Goal: Information Seeking & Learning: Learn about a topic

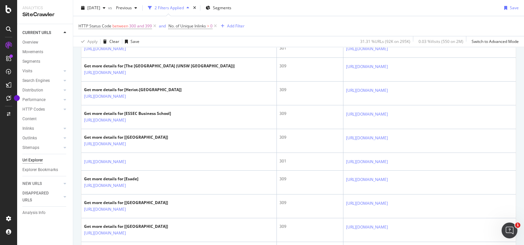
scroll to position [308, 0]
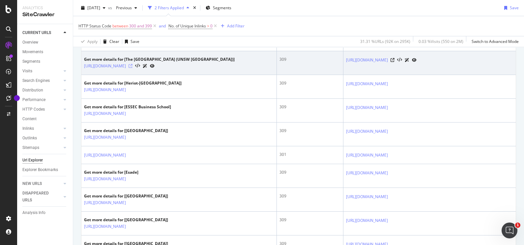
click at [133, 68] on icon at bounding box center [131, 66] width 4 height 4
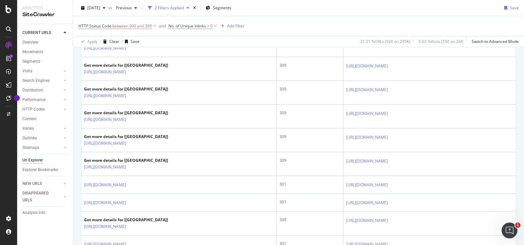
scroll to position [440, 0]
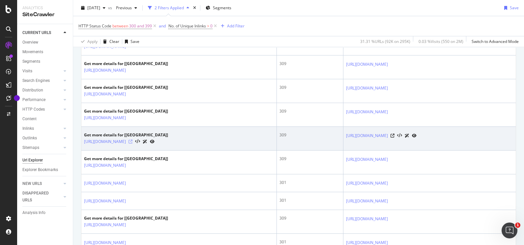
click at [133, 143] on icon at bounding box center [131, 141] width 4 height 4
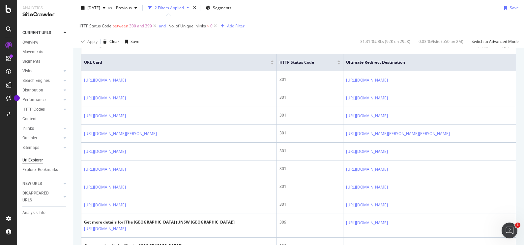
scroll to position [88, 0]
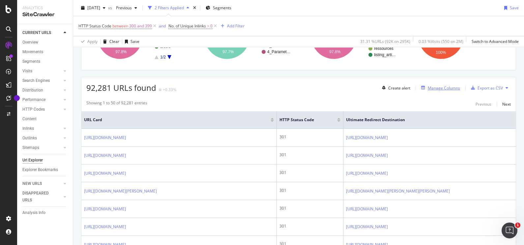
click at [429, 89] on div "Manage Columns" at bounding box center [444, 88] width 32 height 6
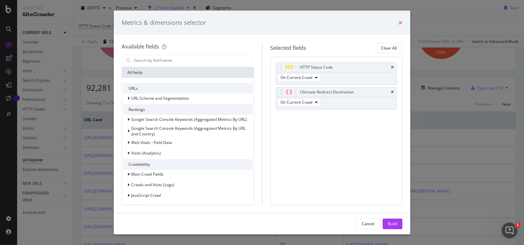
click at [400, 22] on icon "times" at bounding box center [401, 22] width 4 height 5
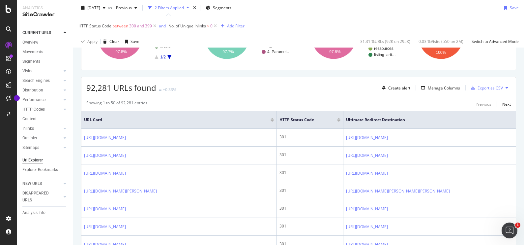
click at [141, 25] on span "300 and 399" at bounding box center [140, 25] width 23 height 9
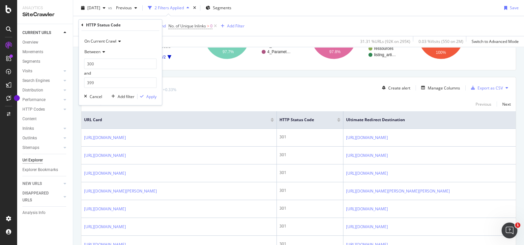
click at [104, 52] on icon at bounding box center [103, 52] width 5 height 4
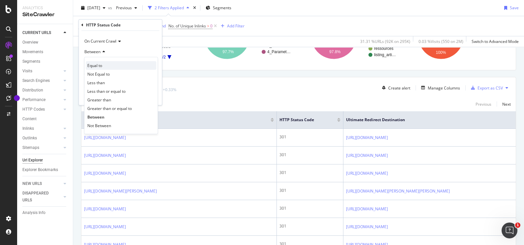
click at [102, 65] on span "Equal to" at bounding box center [94, 66] width 15 height 6
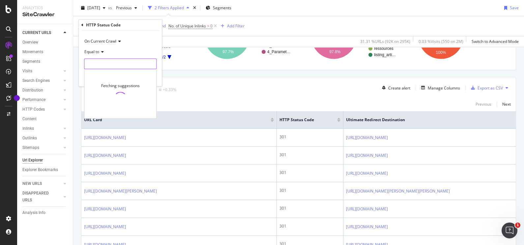
click at [103, 66] on input "number" at bounding box center [120, 63] width 73 height 11
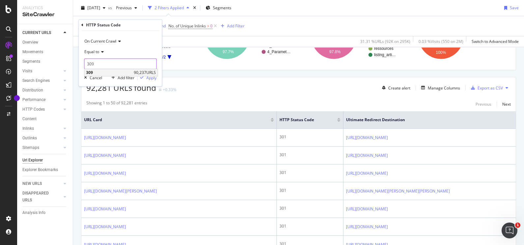
type input "309"
click at [98, 71] on span "309" at bounding box center [109, 73] width 46 height 6
click at [156, 76] on div "Apply" at bounding box center [151, 78] width 10 height 6
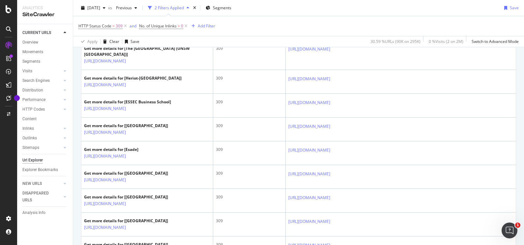
scroll to position [187, 0]
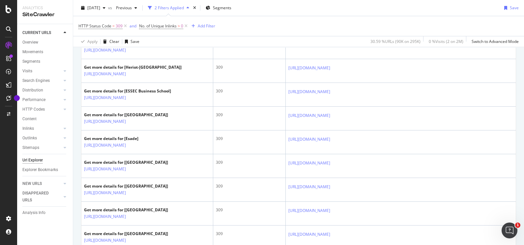
click at [503, 23] on div "HTTP Status Code = 309 and No. of Unique Inlinks > 0 Add Filter" at bounding box center [298, 26] width 440 height 20
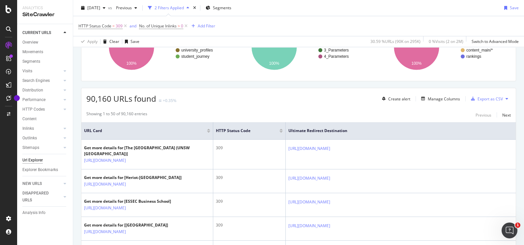
scroll to position [0, 0]
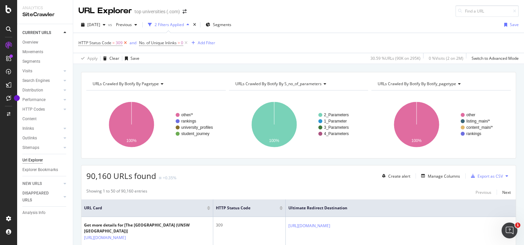
click at [126, 42] on icon at bounding box center [126, 43] width 6 height 7
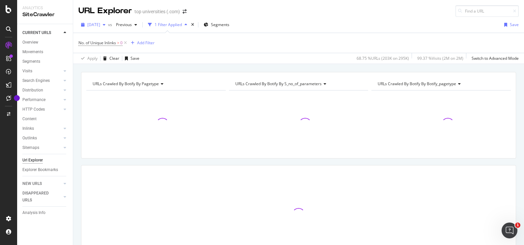
click at [105, 25] on icon "button" at bounding box center [104, 25] width 3 height 4
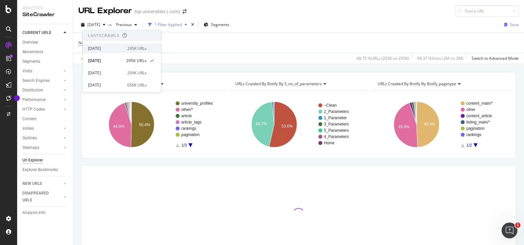
click at [128, 48] on div "295K URLs" at bounding box center [136, 48] width 19 height 6
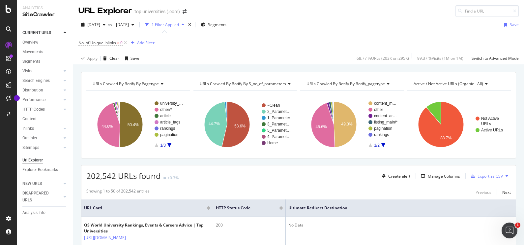
click at [169, 145] on icon "A chart." at bounding box center [169, 145] width 4 height 4
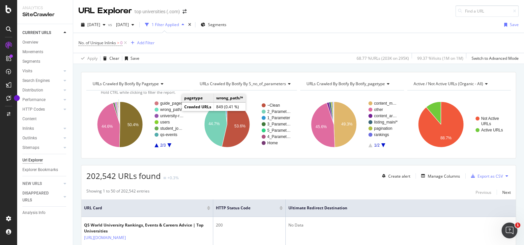
click at [175, 109] on text "wrong_path/*" at bounding box center [172, 109] width 24 height 5
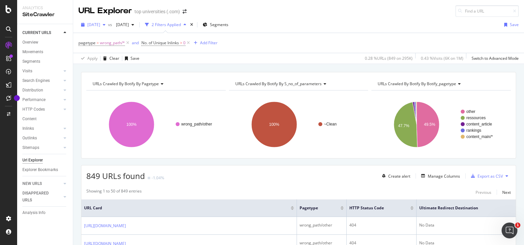
click at [108, 23] on div "button" at bounding box center [104, 25] width 8 height 4
click at [264, 40] on div "pagetype = wrong_path/* and No. of Unique Inlinks > 0 Add Filter" at bounding box center [298, 43] width 440 height 20
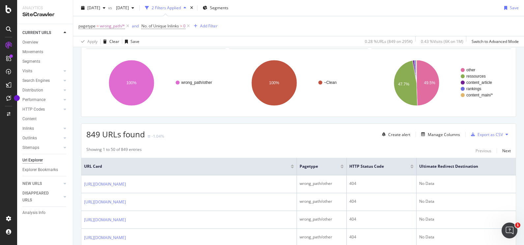
scroll to position [37, 0]
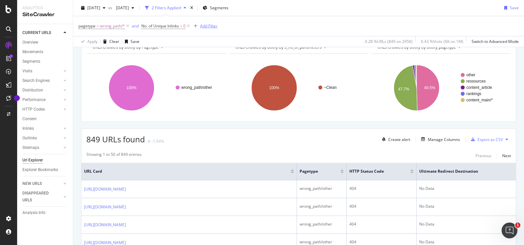
click at [212, 25] on div "Add Filter" at bounding box center [208, 26] width 17 height 6
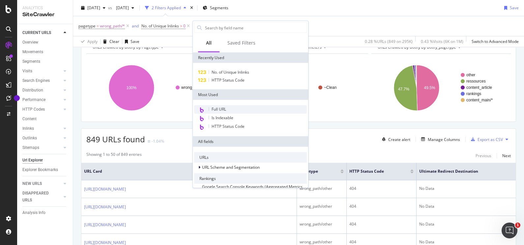
click at [223, 109] on span "Full URL" at bounding box center [219, 109] width 15 height 6
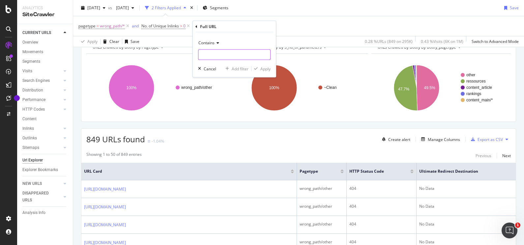
click at [219, 53] on input "text" at bounding box center [234, 54] width 72 height 11
type input "/rank-data/"
click at [263, 68] on div "Apply" at bounding box center [265, 69] width 10 height 6
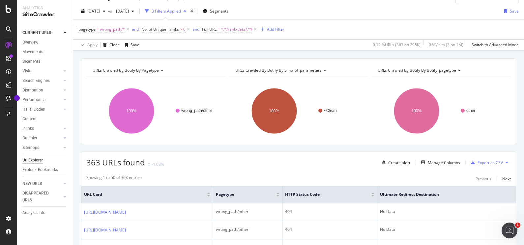
scroll to position [10, 0]
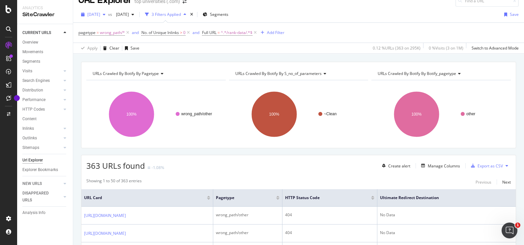
click at [108, 15] on div "button" at bounding box center [104, 15] width 8 height 4
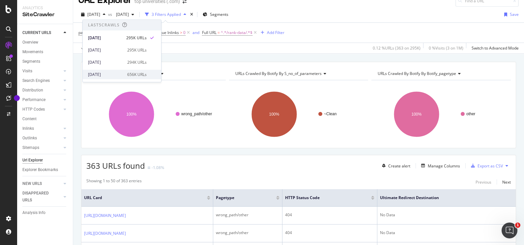
click at [109, 71] on div "[DATE] 656K URLs" at bounding box center [122, 75] width 78 height 10
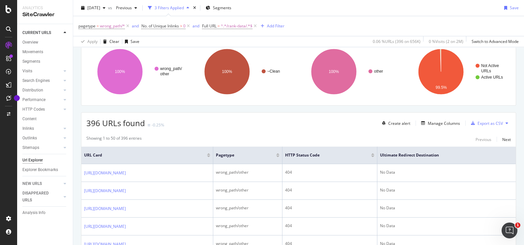
scroll to position [56, 0]
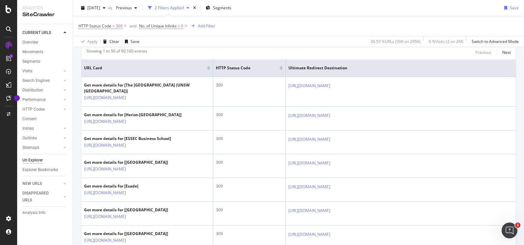
scroll to position [144, 0]
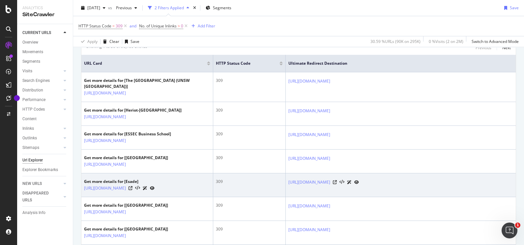
drag, startPoint x: 79, startPoint y: 89, endPoint x: 137, endPoint y: 223, distance: 146.1
copy table "URL Card HTTP Status Code Ultimate Redirect Destination Get more details for [T…"
